Goal: Check status

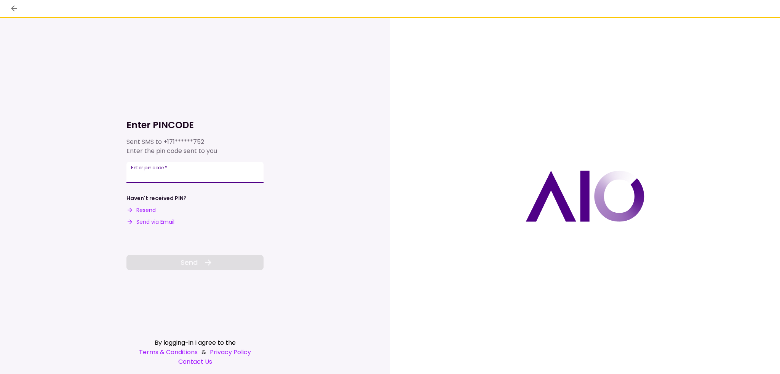
click at [175, 170] on input "Enter pin code   *" at bounding box center [194, 172] width 137 height 21
type input "******"
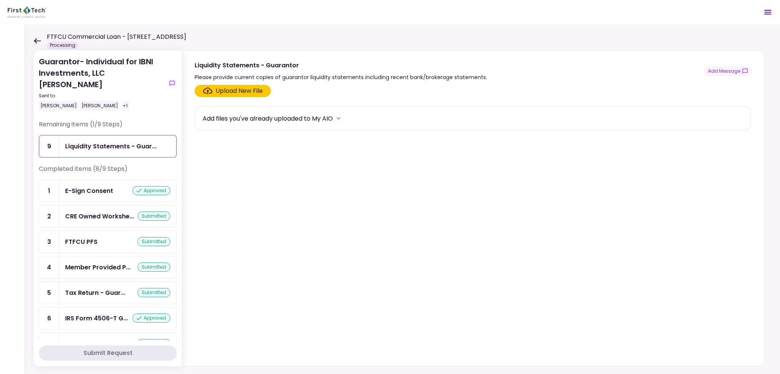
click at [38, 42] on icon at bounding box center [36, 41] width 7 height 6
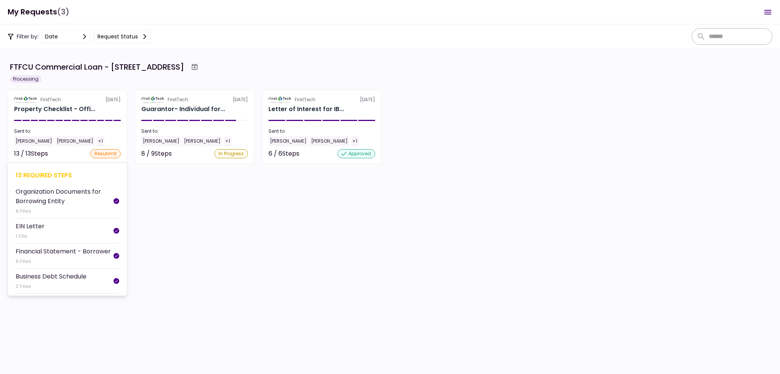
click at [99, 112] on div "Property Checklist - Offi..." at bounding box center [67, 109] width 107 height 9
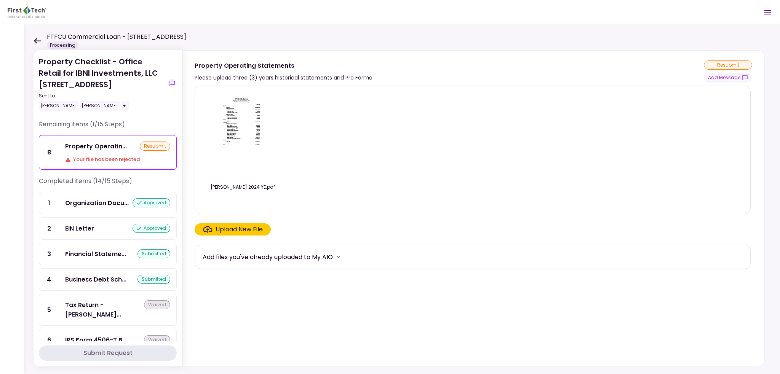
click at [38, 43] on icon at bounding box center [36, 41] width 7 height 6
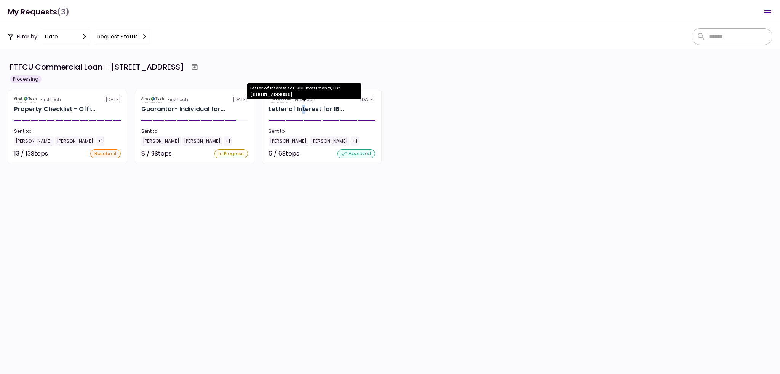
click at [302, 108] on div "Letter of Interest for IB..." at bounding box center [305, 109] width 75 height 9
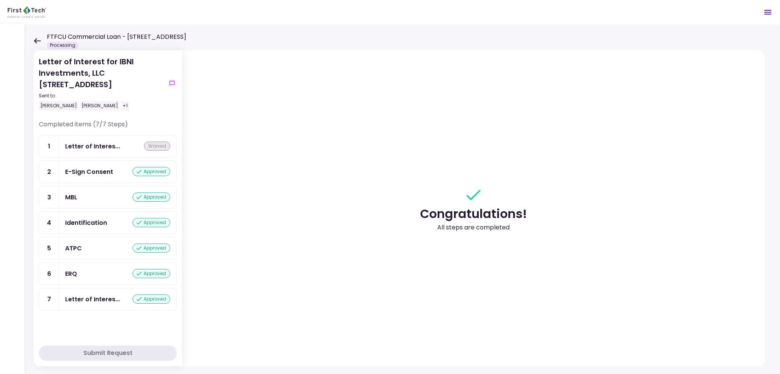
click at [41, 38] on div "FTFCU Commercial Loan - [STREET_ADDRESS] Processing" at bounding box center [109, 40] width 153 height 17
click at [39, 39] on icon at bounding box center [36, 41] width 7 height 6
